Goal: Find contact information: Find contact information

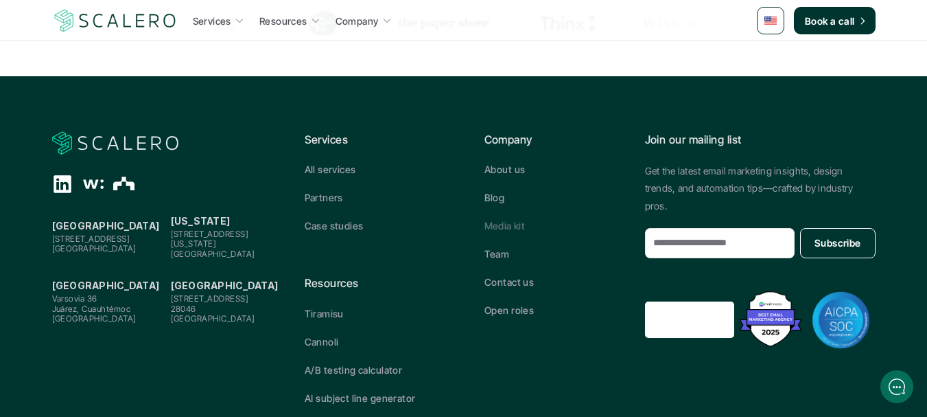
scroll to position [651, 0]
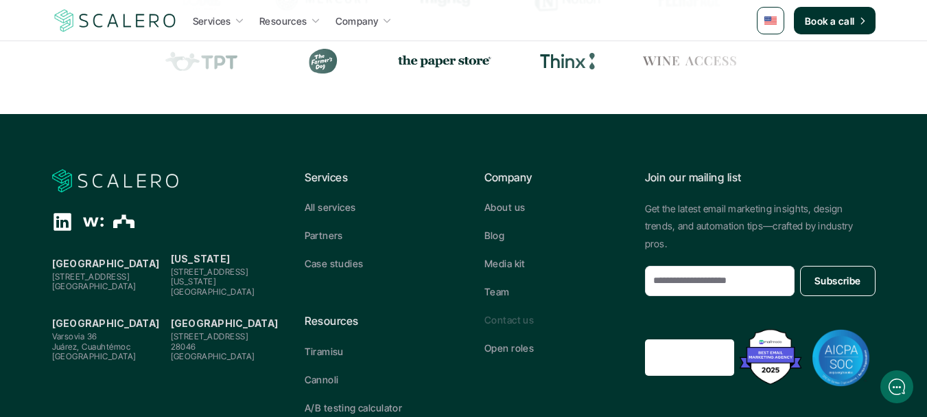
click at [523, 324] on p "Contact us" at bounding box center [509, 319] width 49 height 14
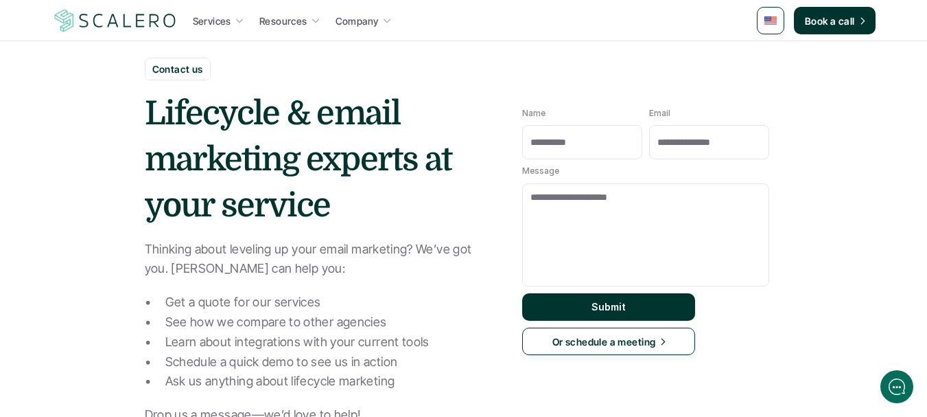
scroll to position [0, 0]
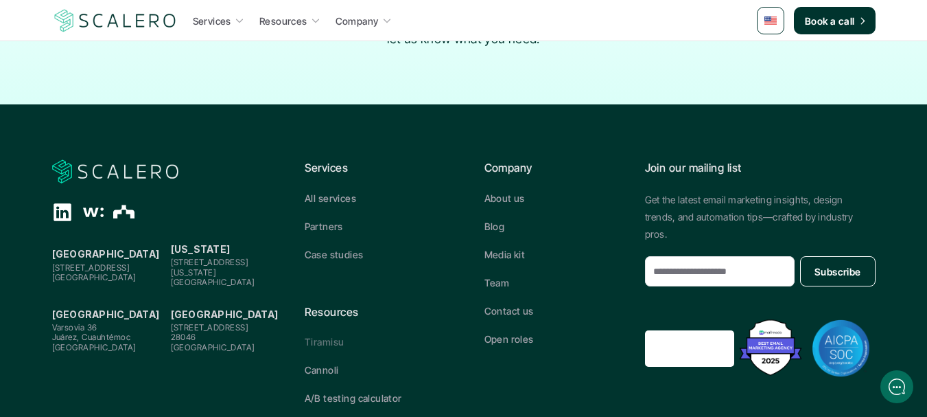
scroll to position [3019, 0]
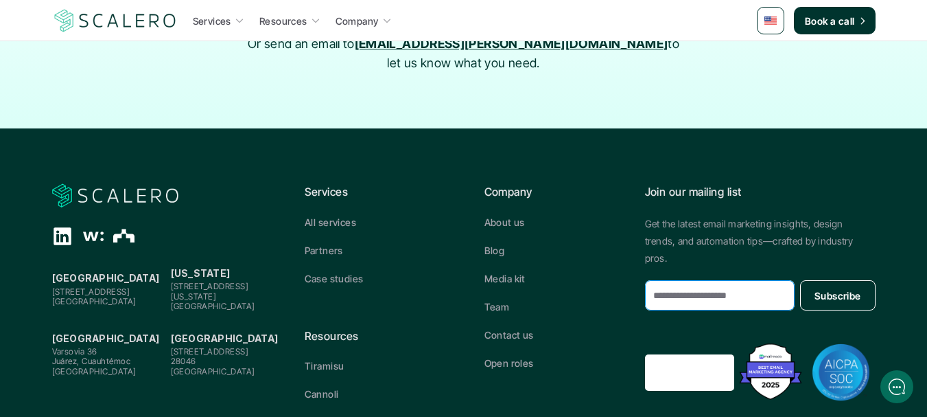
drag, startPoint x: 782, startPoint y: 191, endPoint x: 661, endPoint y: 194, distance: 121.5
click at [661, 280] on input "email" at bounding box center [720, 295] width 150 height 30
click at [598, 299] on link "Team" at bounding box center [554, 306] width 139 height 14
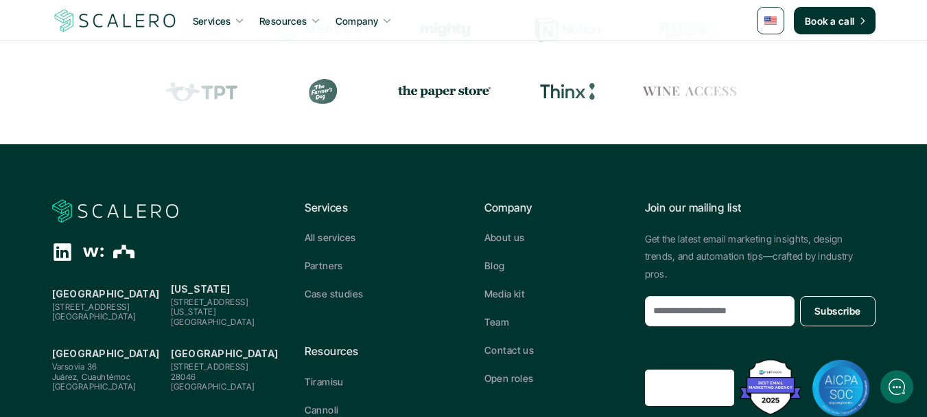
scroll to position [1643, 0]
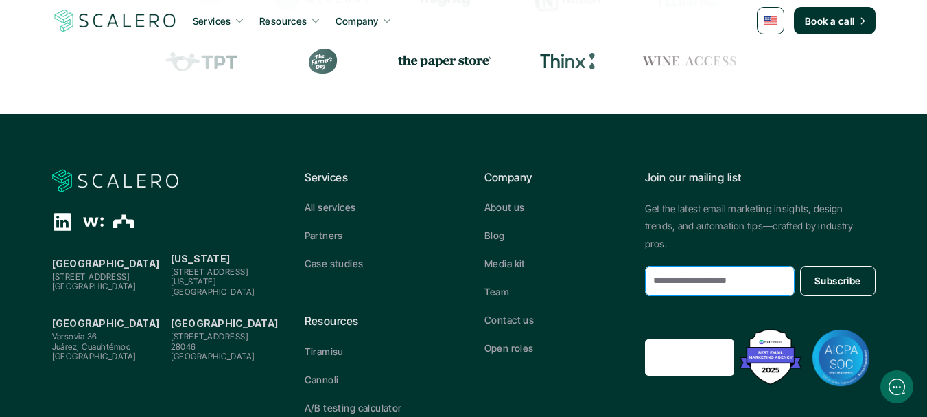
click at [712, 266] on input "email" at bounding box center [720, 281] width 150 height 30
click at [711, 266] on input "email" at bounding box center [720, 281] width 150 height 30
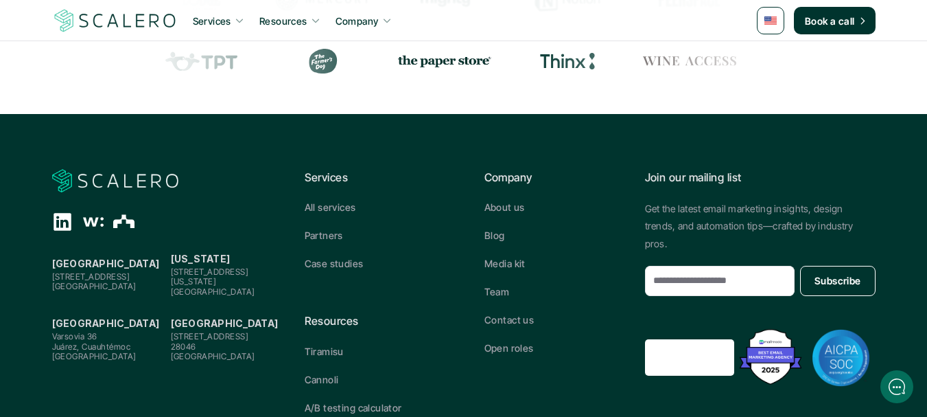
click at [566, 259] on link "Media kit" at bounding box center [554, 263] width 139 height 14
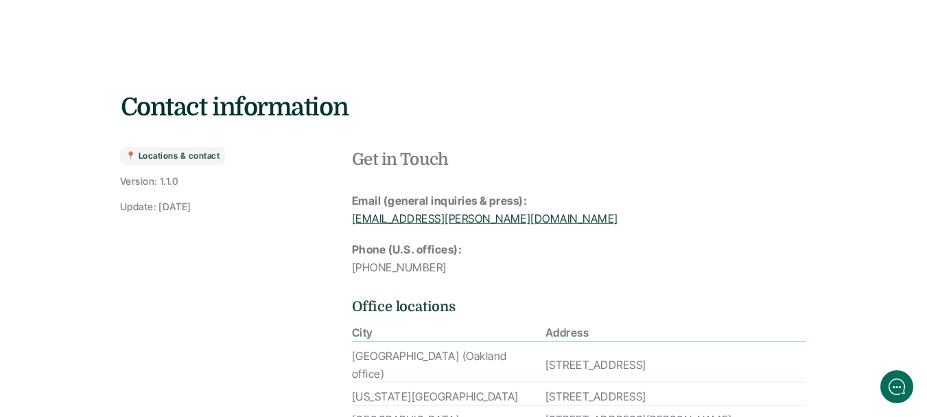
scroll to position [2608, 0]
